Goal: Information Seeking & Learning: Learn about a topic

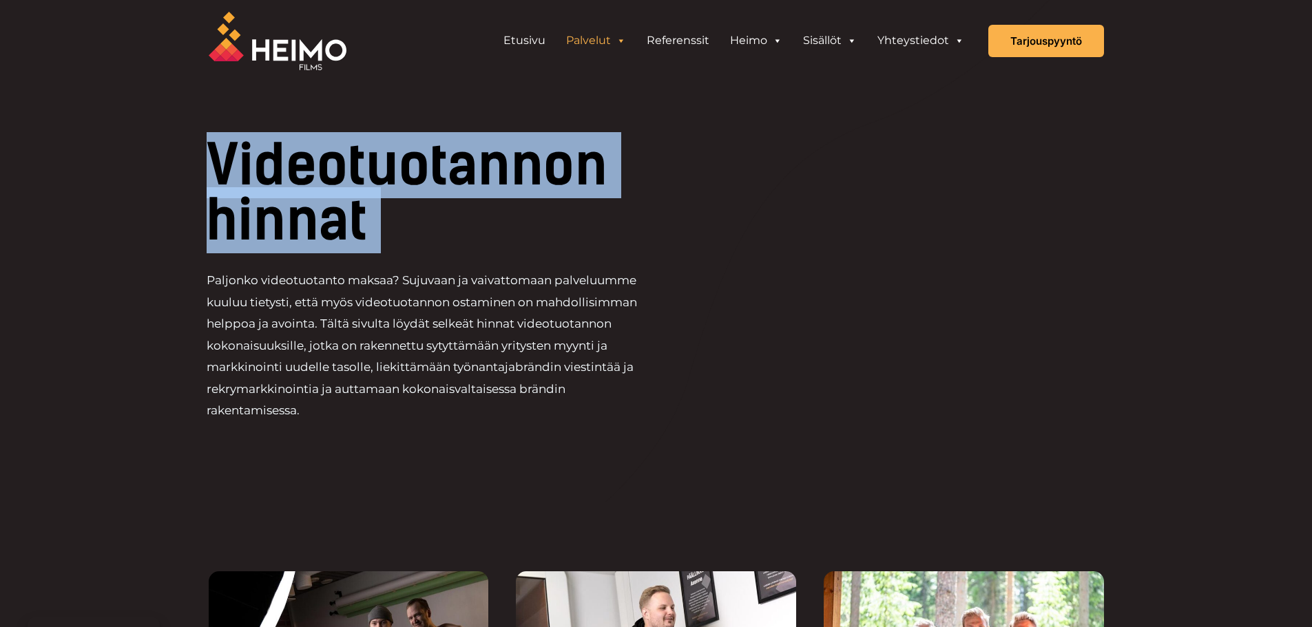
drag, startPoint x: 359, startPoint y: 440, endPoint x: 158, endPoint y: 276, distance: 259.4
click at [287, 434] on div at bounding box center [656, 251] width 992 height 503
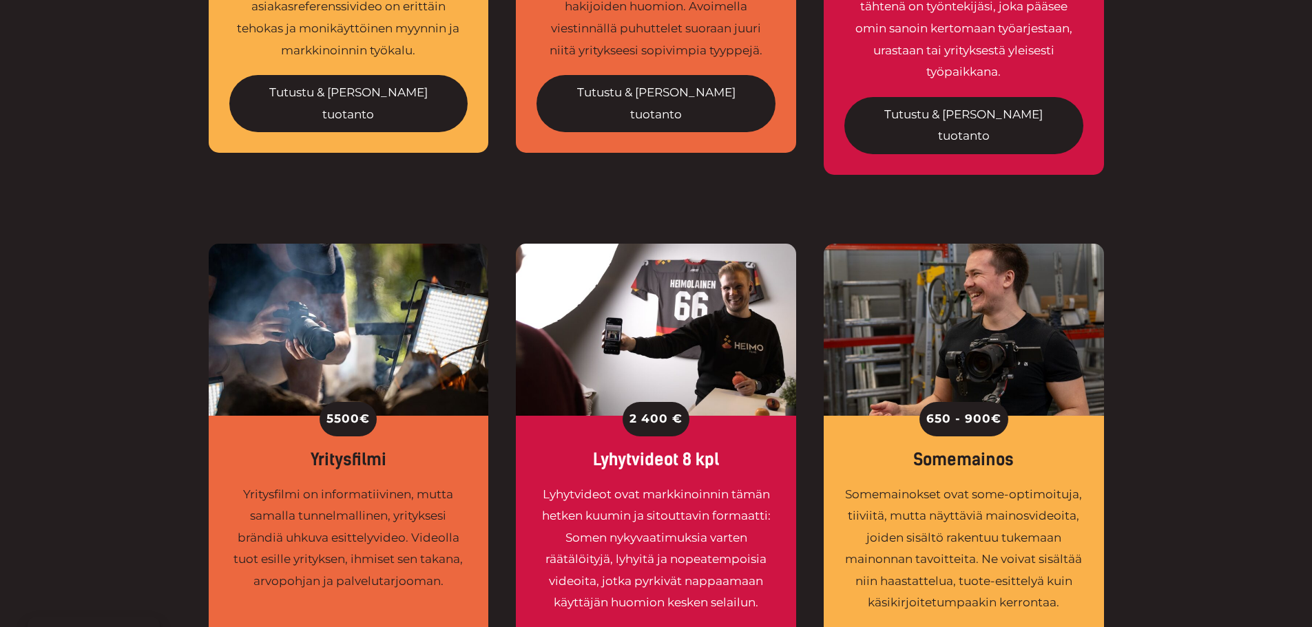
scroll to position [964, 0]
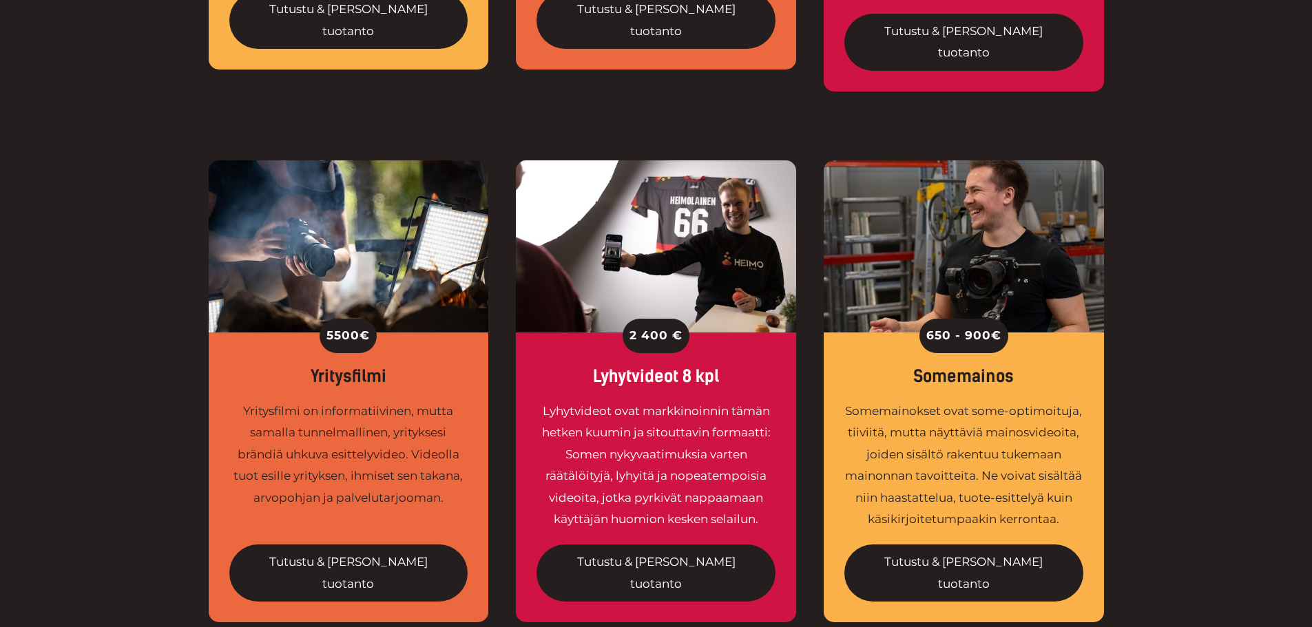
click at [78, 387] on div "5500 € Yritysfilmi Yritysfilmi on informatiivinen, mutta samalla tunnelmallinen…" at bounding box center [656, 425] width 1312 height 531
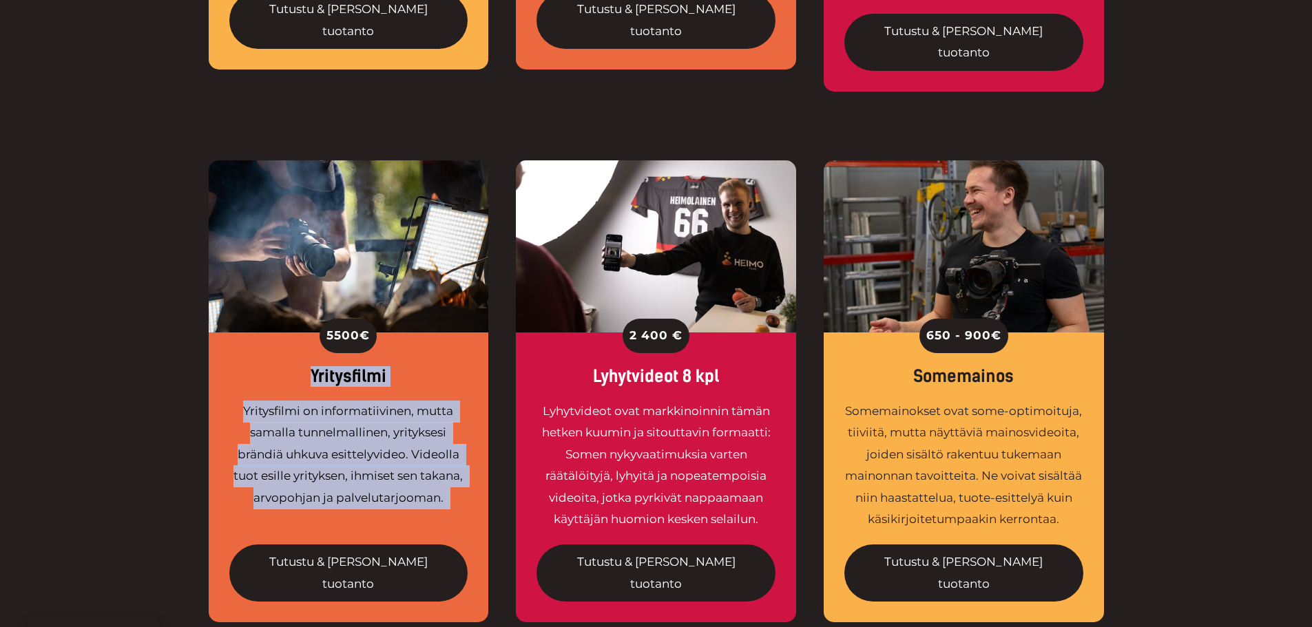
drag, startPoint x: 457, startPoint y: 480, endPoint x: 248, endPoint y: 339, distance: 252.1
click at [248, 339] on div "5500 € Yritysfilmi Yritysfilmi on informatiivinen, mutta samalla tunnelmallinen…" at bounding box center [349, 478] width 280 height 290
click at [170, 334] on div "5500 € Yritysfilmi Yritysfilmi on informatiivinen, mutta samalla tunnelmallinen…" at bounding box center [656, 425] width 1312 height 531
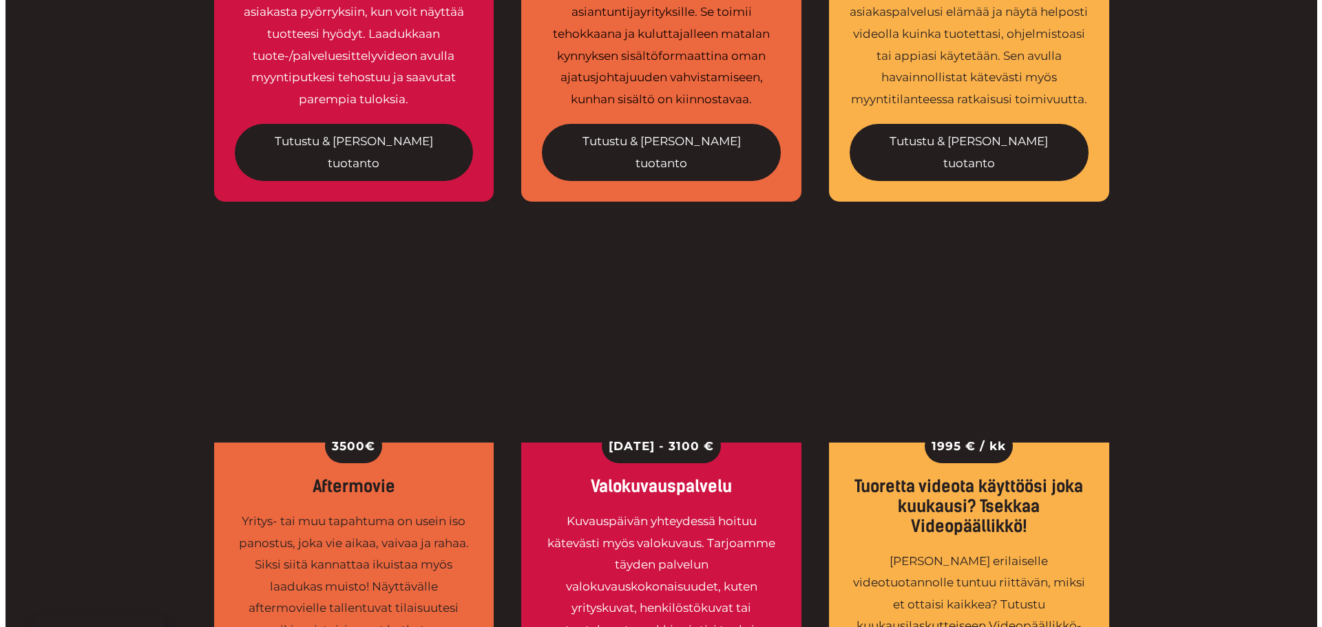
scroll to position [1928, 0]
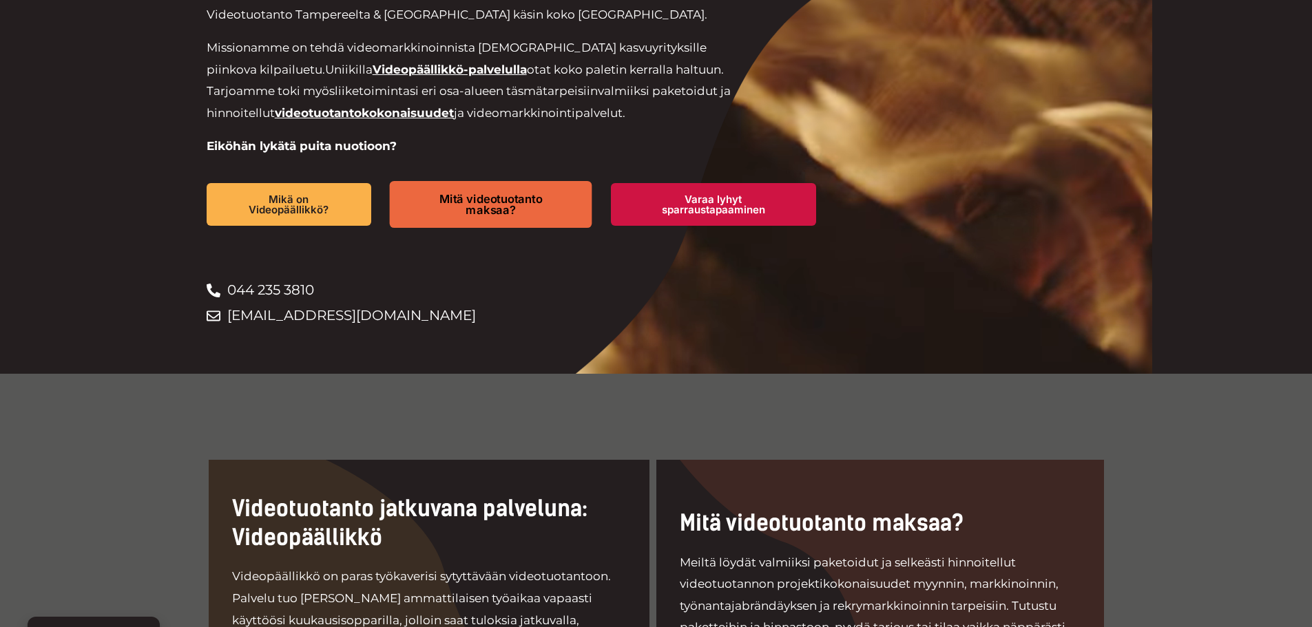
click at [481, 214] on span "Mitä videotuotanto maksaa?" at bounding box center [491, 204] width 154 height 23
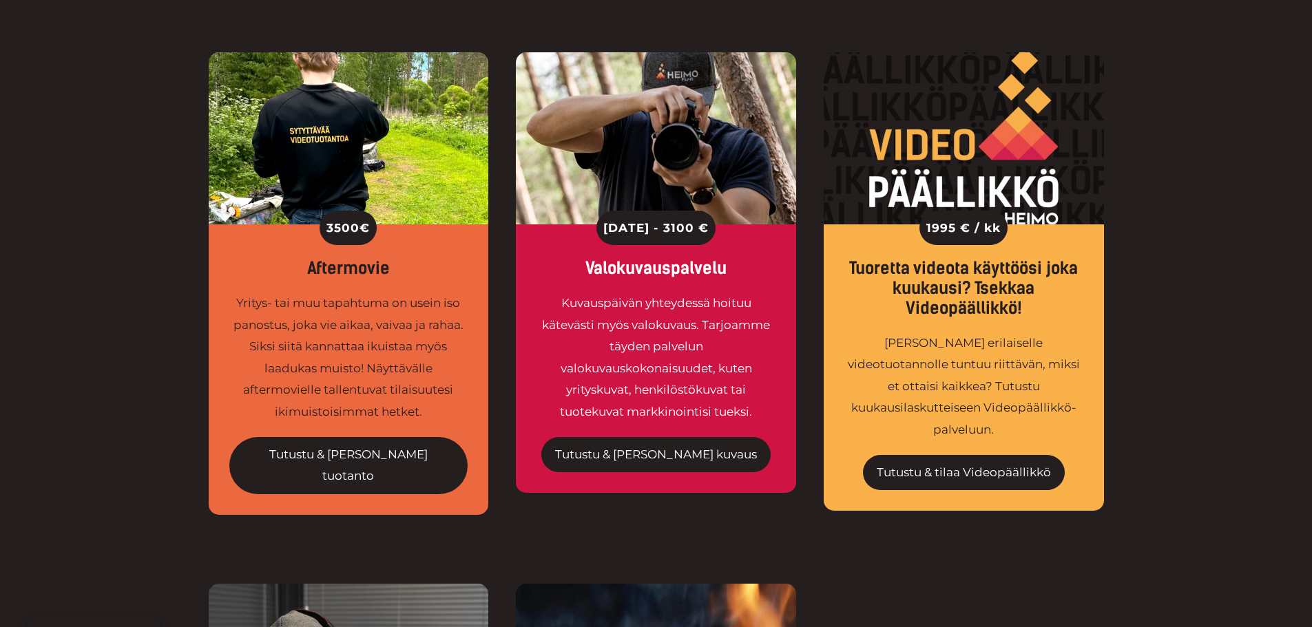
scroll to position [2135, 0]
click at [928, 460] on div "3500 € Aftermovie Yritys- tai muu tapahtuma on usein iso panostus, joka vie aik…" at bounding box center [656, 317] width 895 height 531
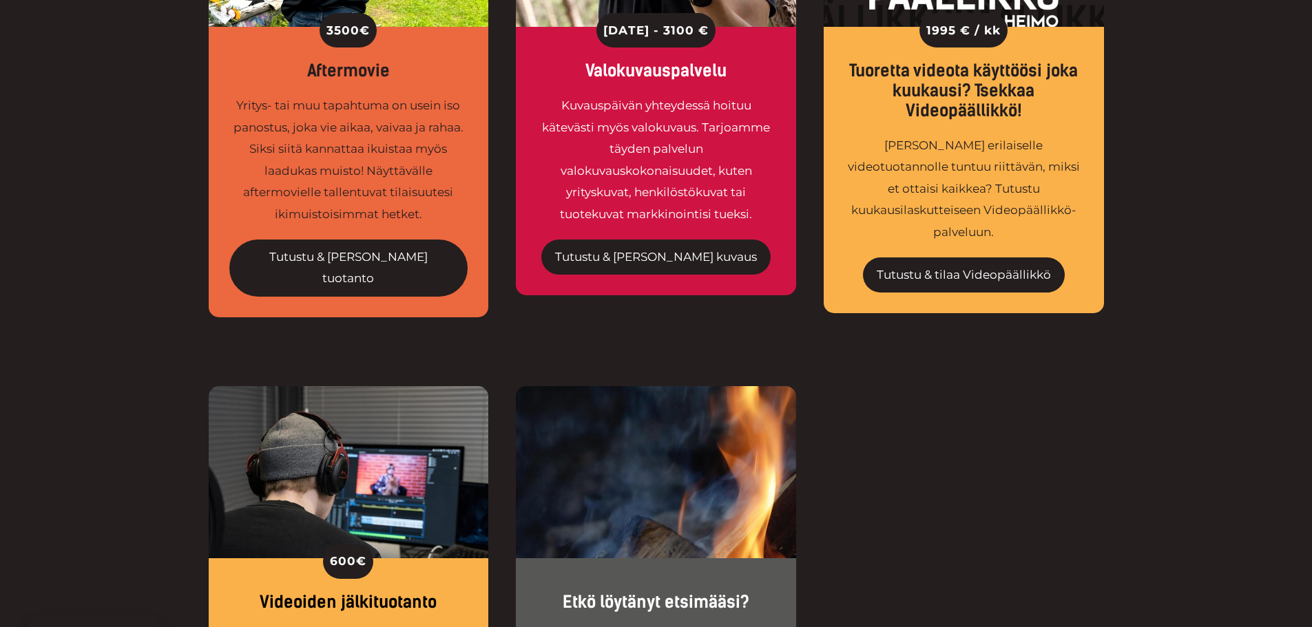
scroll to position [2479, 0]
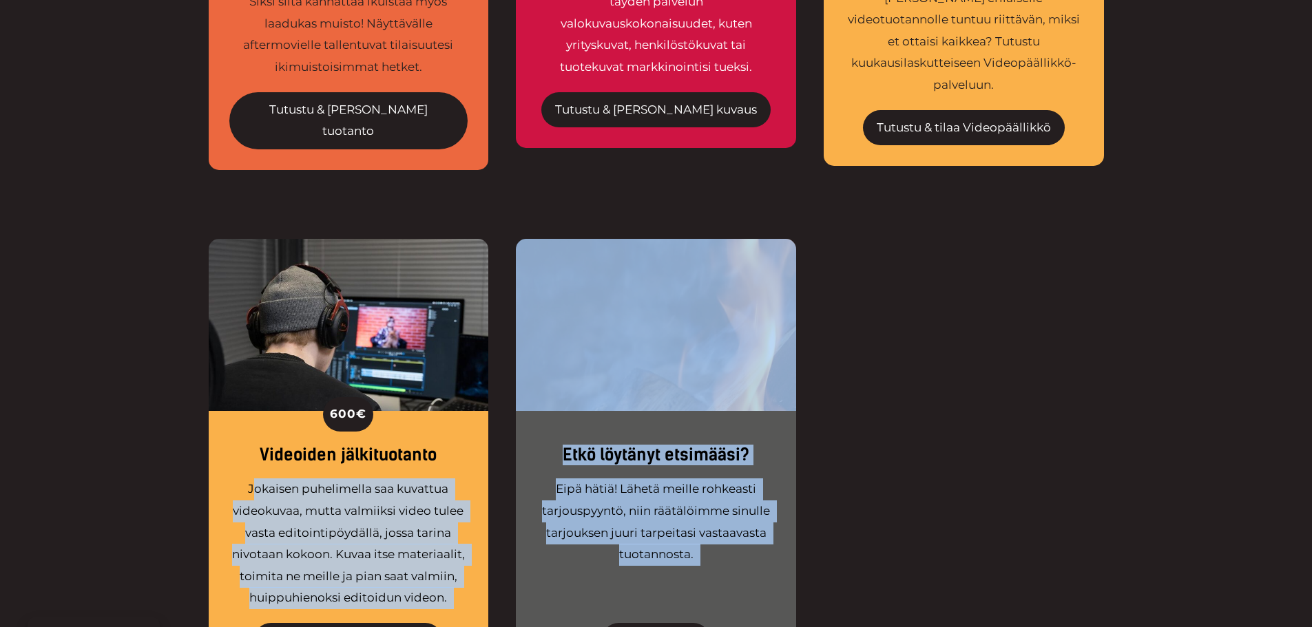
drag, startPoint x: 308, startPoint y: 383, endPoint x: 436, endPoint y: 479, distance: 159.3
click at [508, 479] on div "600 € Videoiden jälkituotanto Jokaisen puhelimella saa kuvattua videokuvaa, mut…" at bounding box center [656, 494] width 895 height 510
click at [436, 479] on div "Jokaisen puhelimella saa kuvattua videokuvaa, mutta valmiiksi video tulee vasta…" at bounding box center [348, 544] width 239 height 130
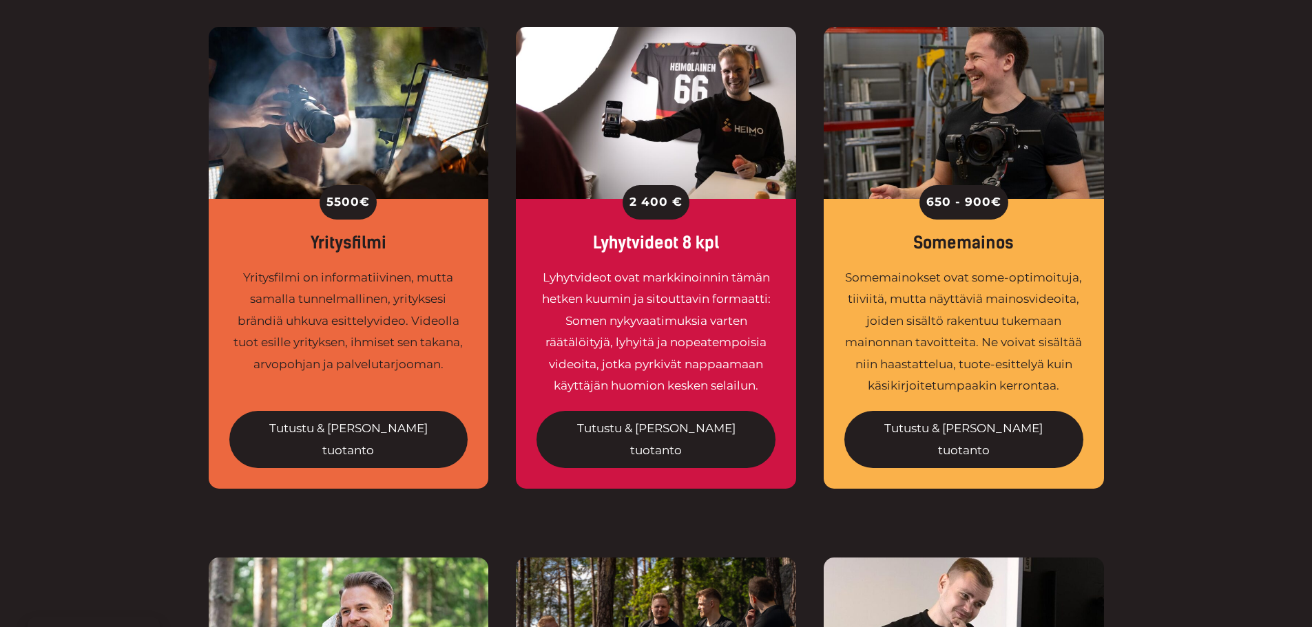
scroll to position [964, 0]
